Goal: Task Accomplishment & Management: Check status

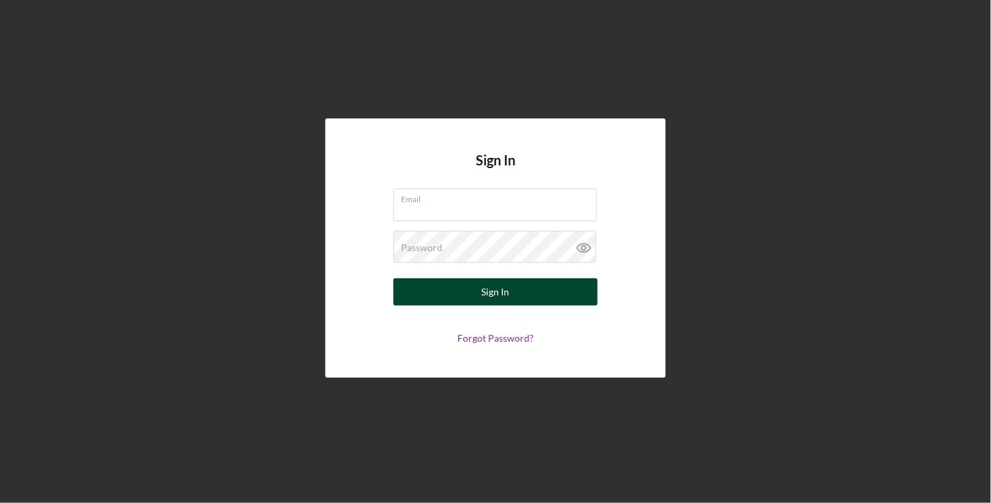
type input "[EMAIL_ADDRESS][DOMAIN_NAME]"
click at [489, 291] on div "Sign In" at bounding box center [496, 291] width 28 height 27
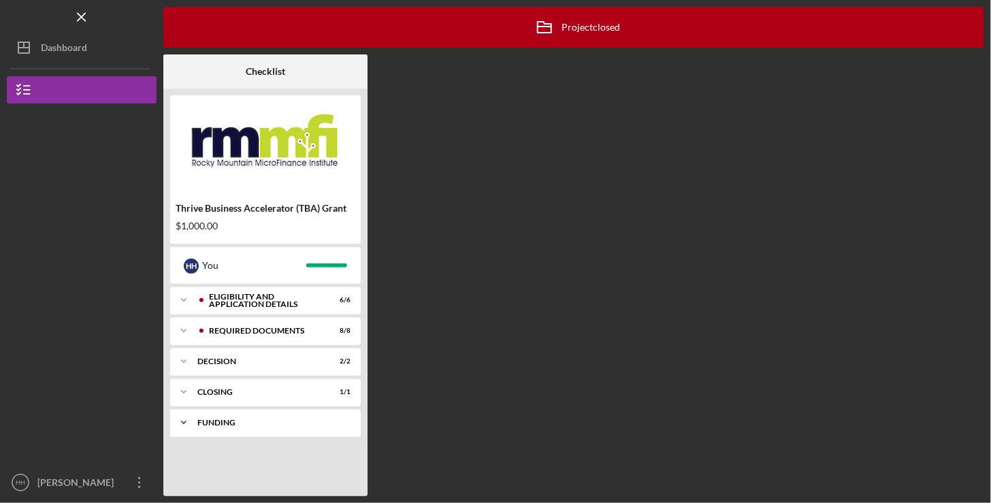
click at [242, 422] on div "Funding" at bounding box center [270, 422] width 146 height 8
click at [289, 459] on link "Transfer Funds Transfer Funds H H" at bounding box center [265, 450] width 177 height 27
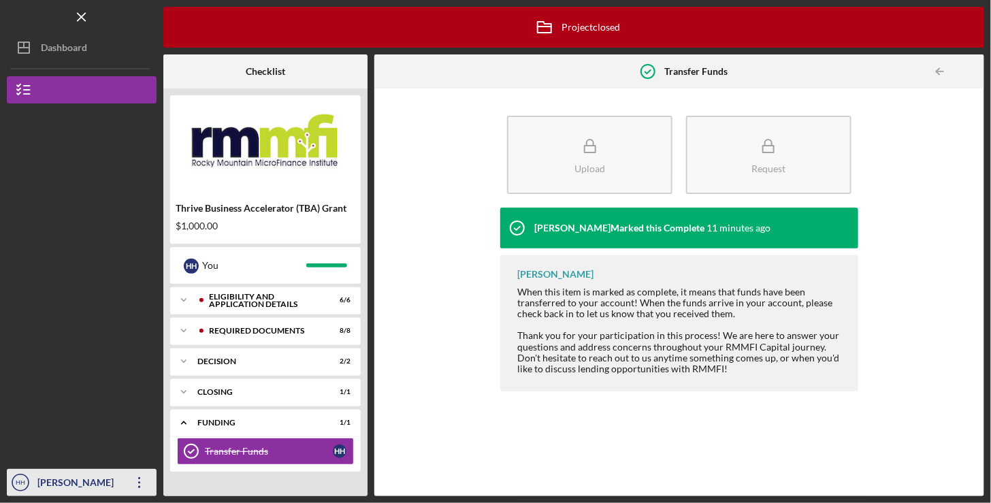
click at [80, 493] on div "[PERSON_NAME]" at bounding box center [78, 484] width 88 height 31
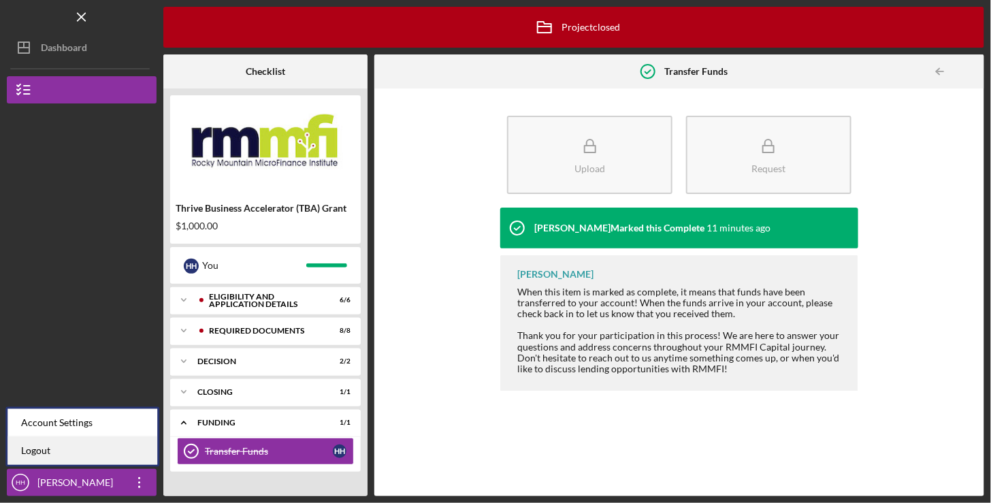
click at [86, 449] on link "Logout" at bounding box center [82, 451] width 150 height 28
